Goal: Information Seeking & Learning: Learn about a topic

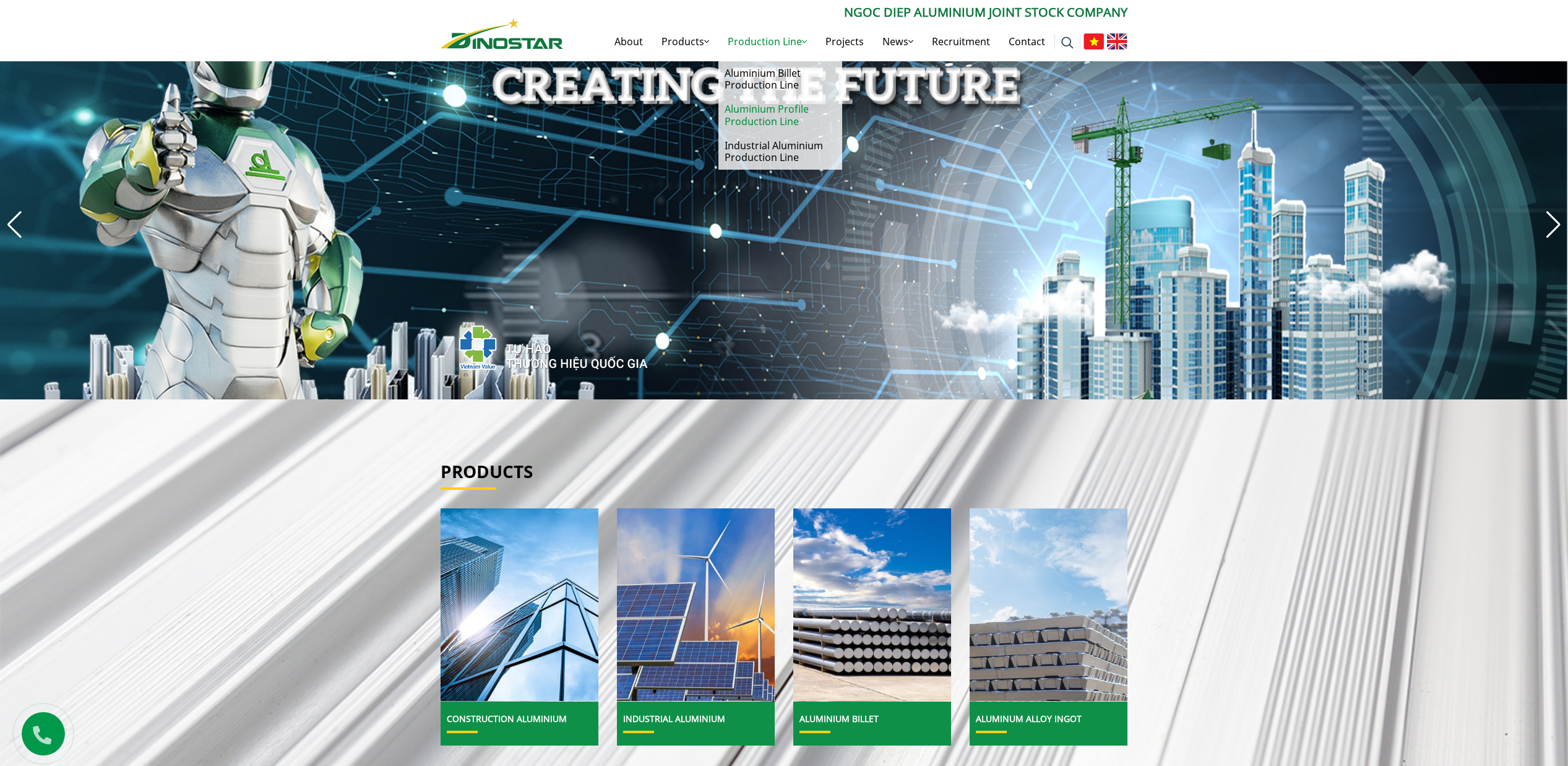
click at [770, 111] on link "Aluminium Profile Production Line" at bounding box center [780, 114] width 124 height 36
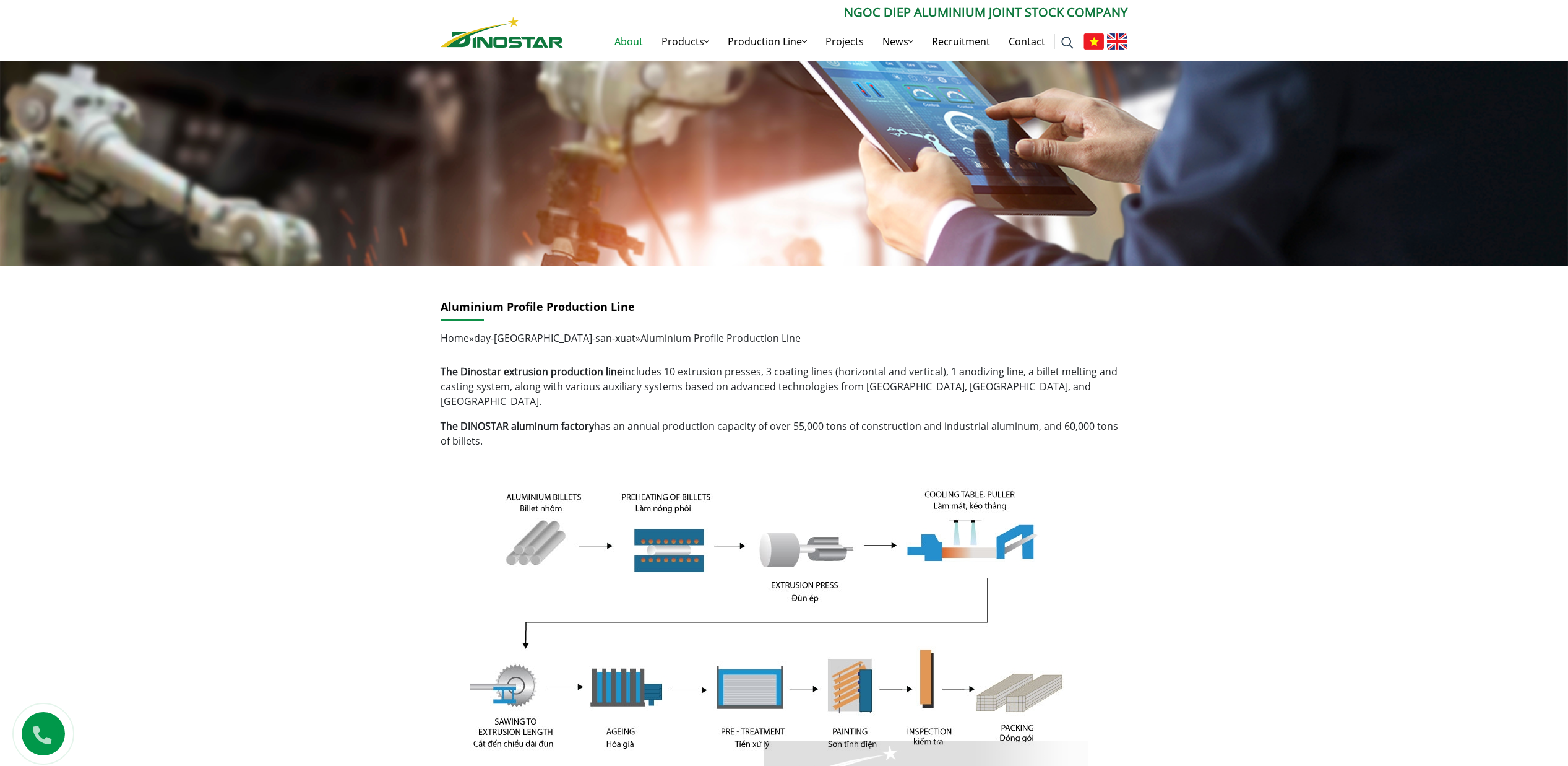
click at [628, 35] on link "About" at bounding box center [629, 41] width 47 height 39
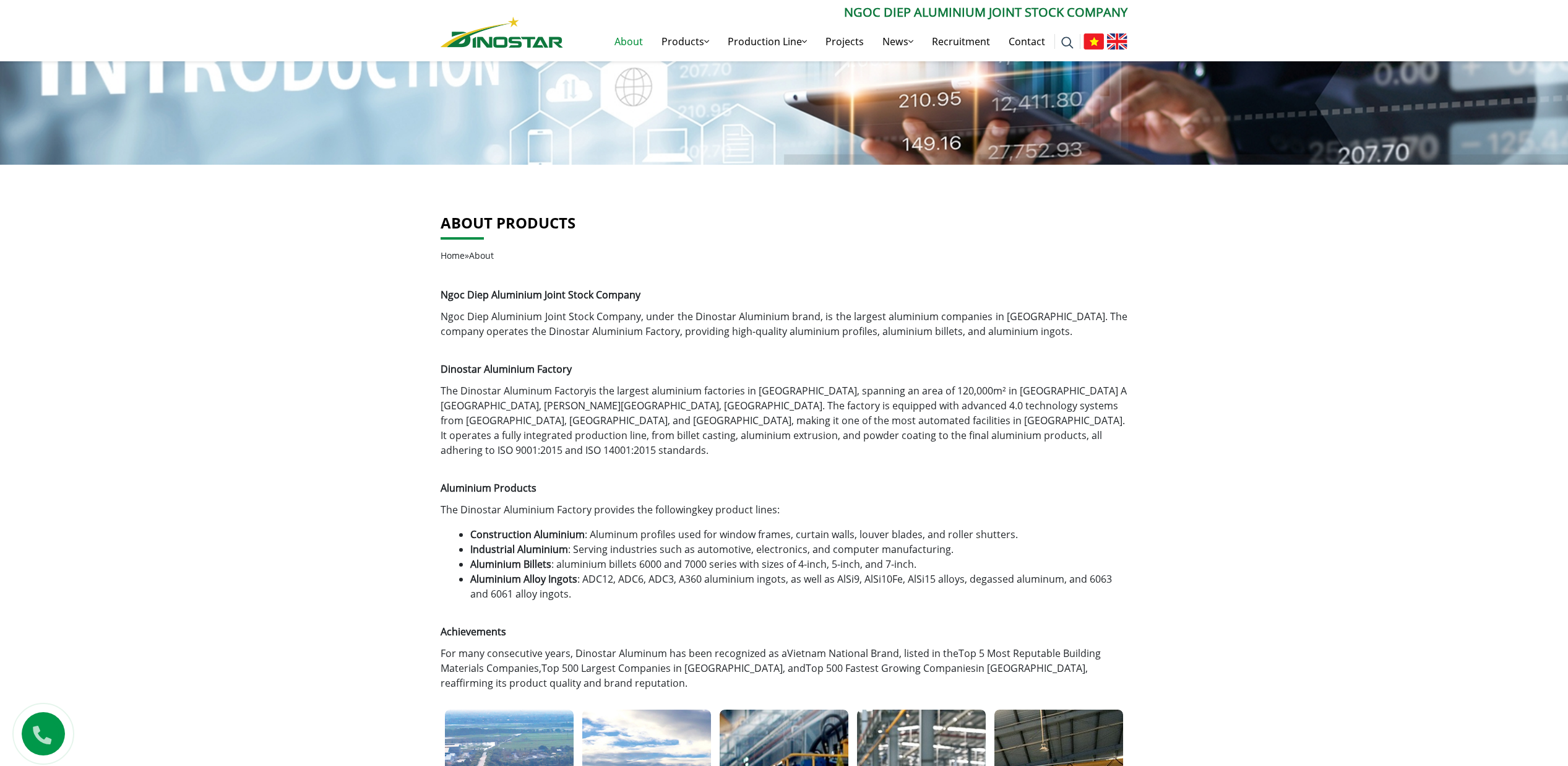
scroll to position [49, 0]
